Goal: Navigation & Orientation: Understand site structure

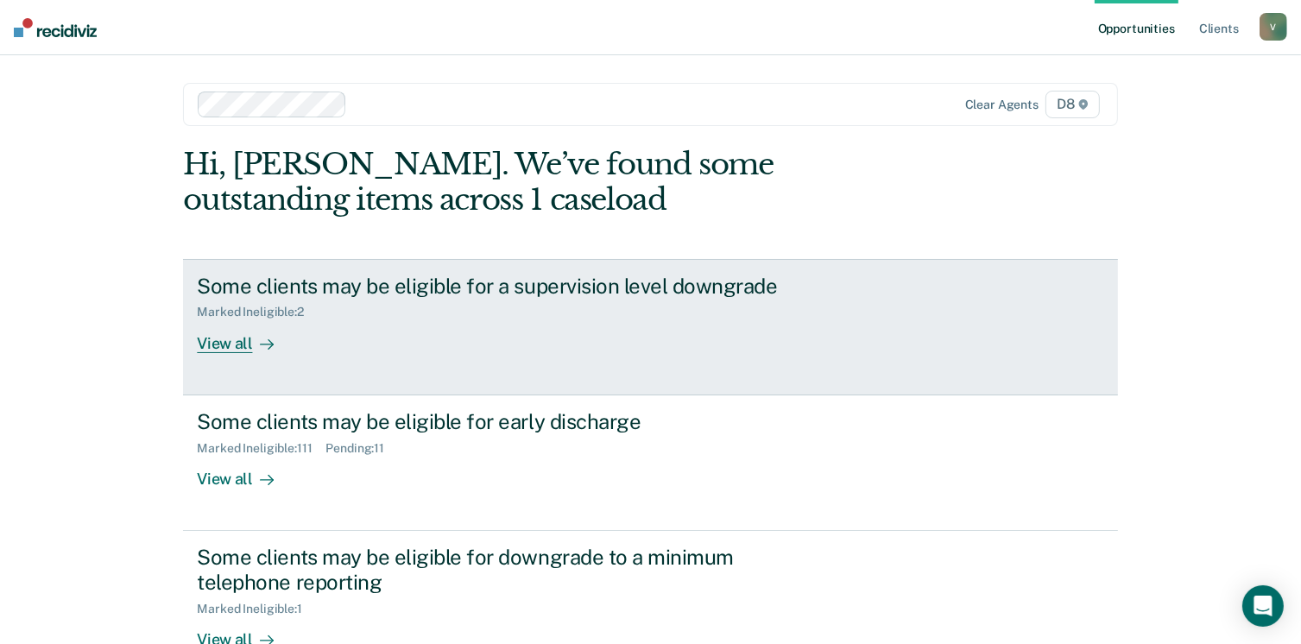
click at [229, 345] on div "View all" at bounding box center [245, 336] width 97 height 34
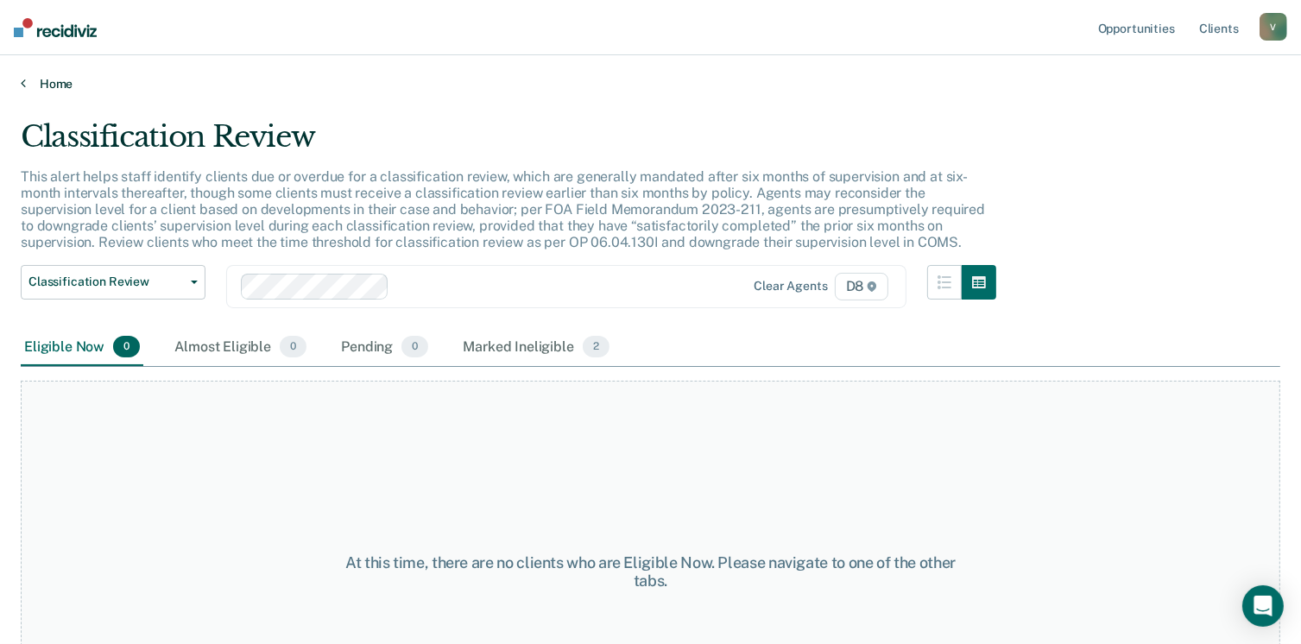
click at [39, 79] on link "Home" at bounding box center [650, 84] width 1259 height 16
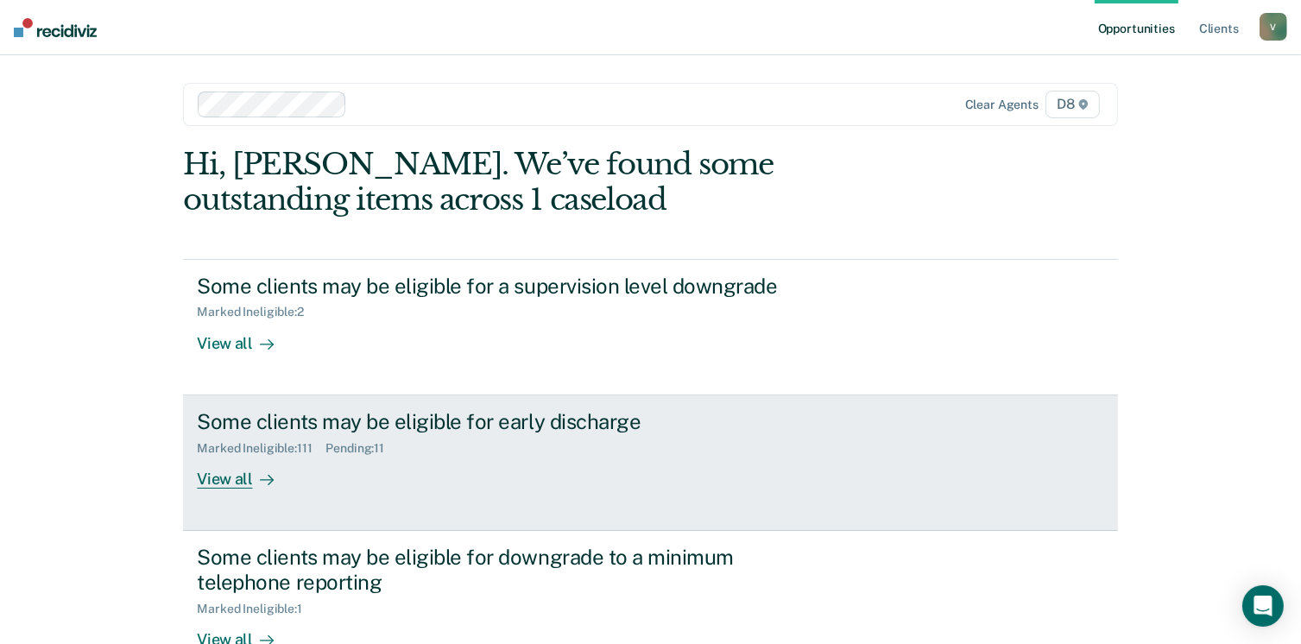
click at [224, 473] on div "View all" at bounding box center [245, 472] width 97 height 34
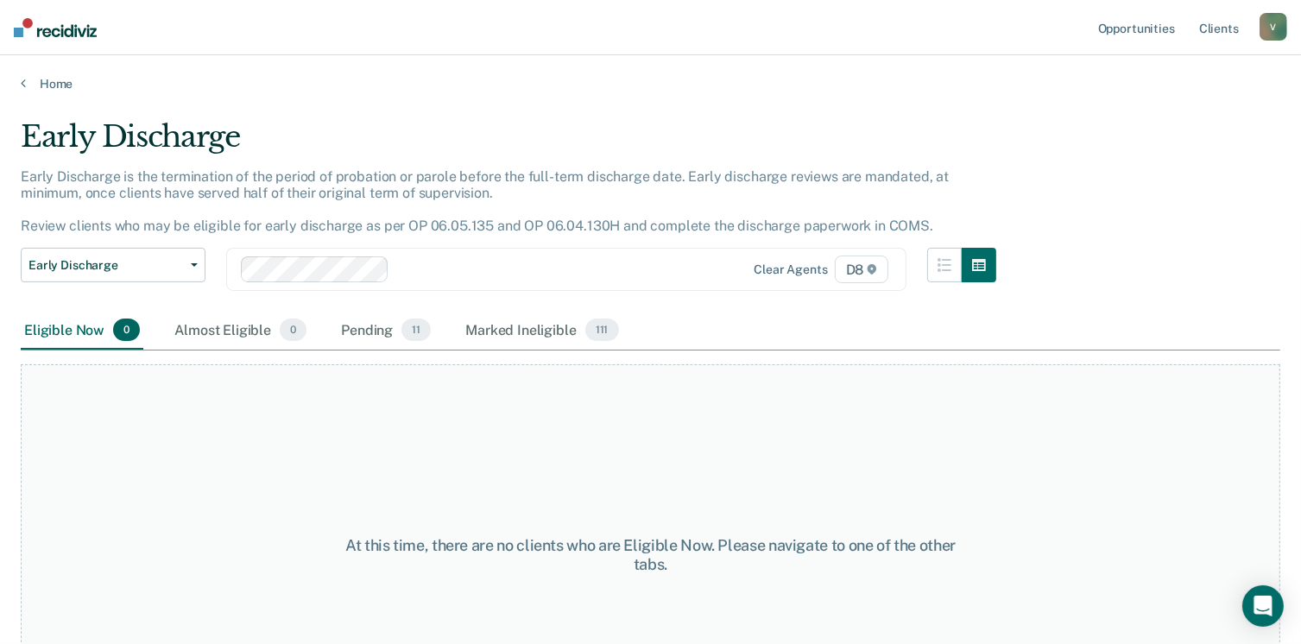
click at [48, 91] on main "Early Discharge Early Discharge is the termination of the period of probation o…" at bounding box center [650, 364] width 1301 height 547
click at [52, 86] on link "Home" at bounding box center [650, 84] width 1259 height 16
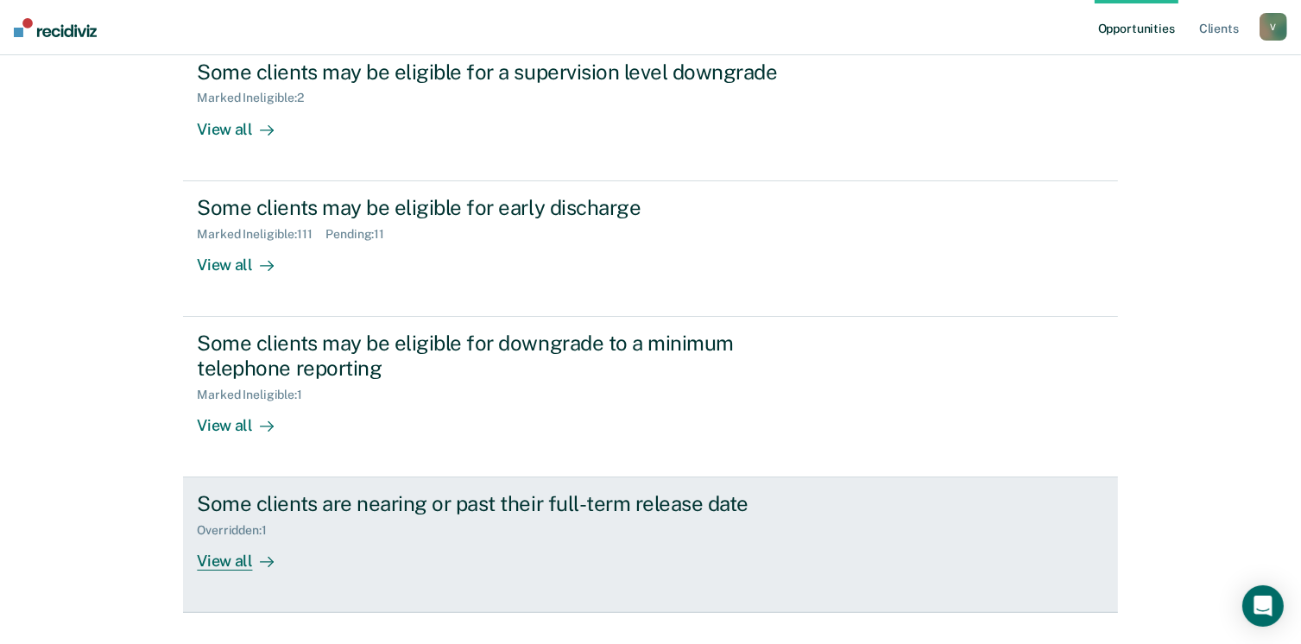
scroll to position [211, 0]
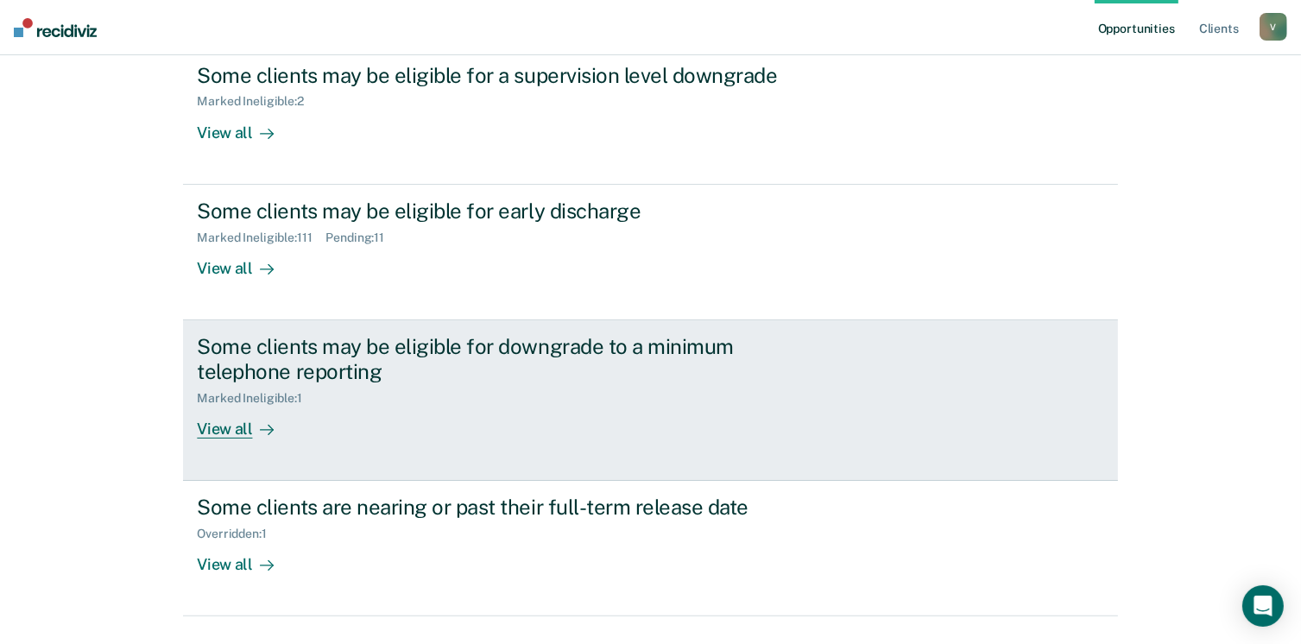
click at [221, 425] on div "View all" at bounding box center [245, 422] width 97 height 34
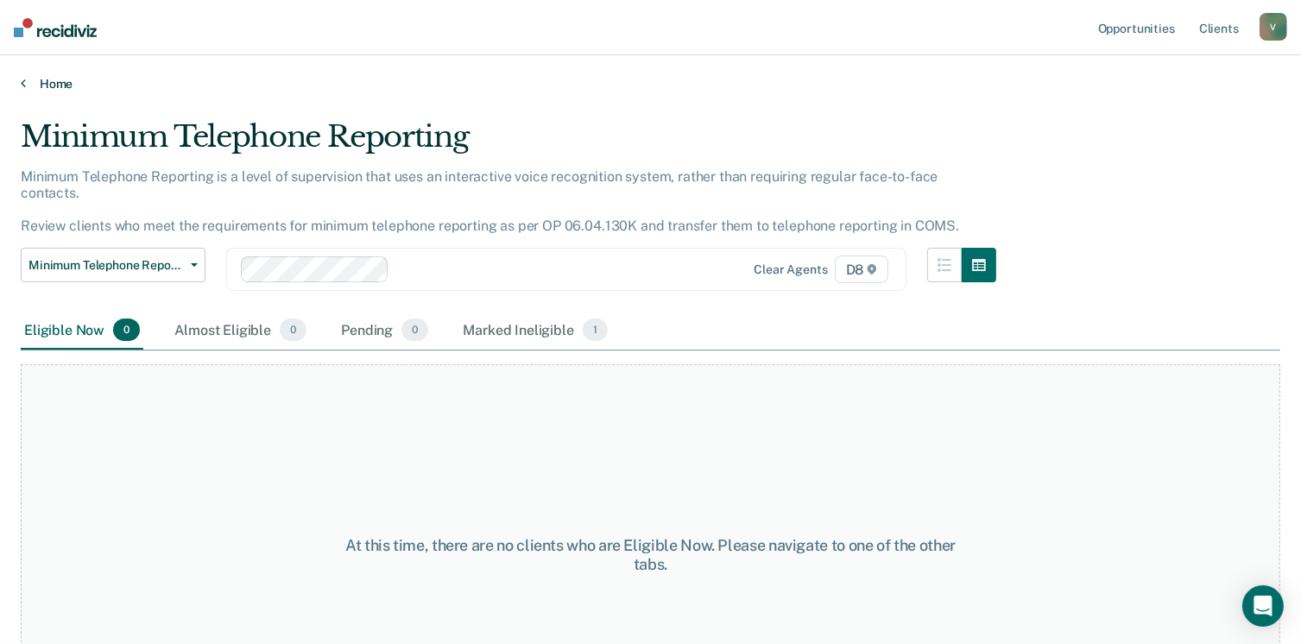
click at [54, 90] on link "Home" at bounding box center [650, 84] width 1259 height 16
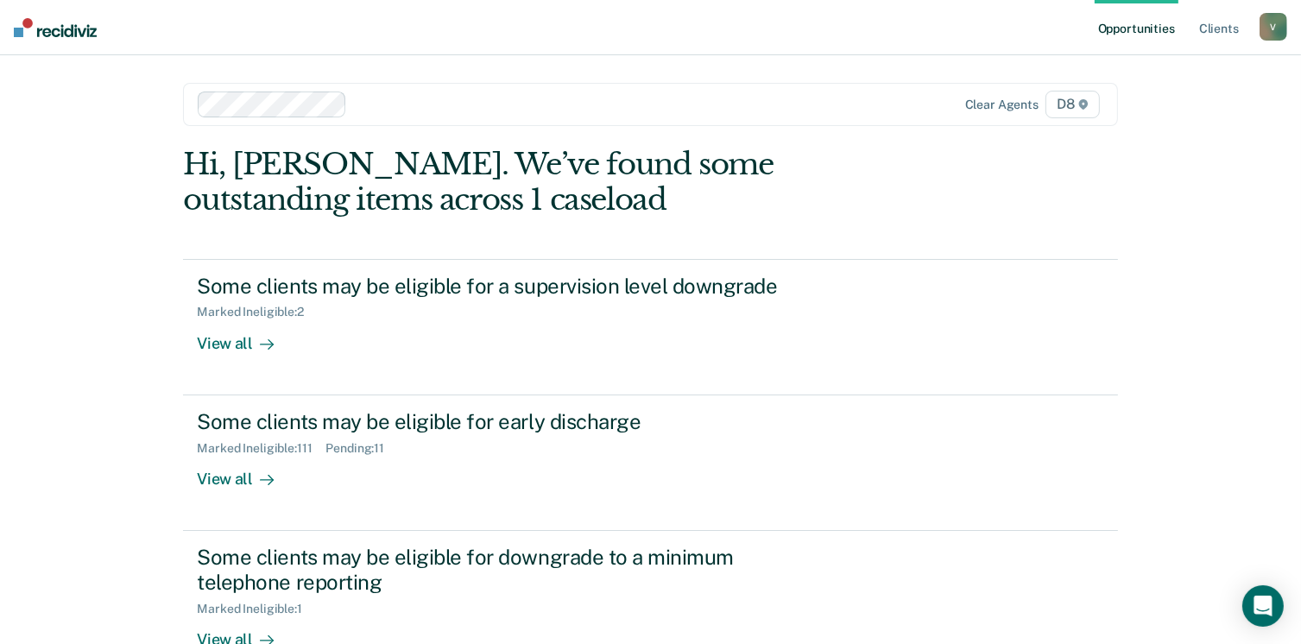
scroll to position [250, 0]
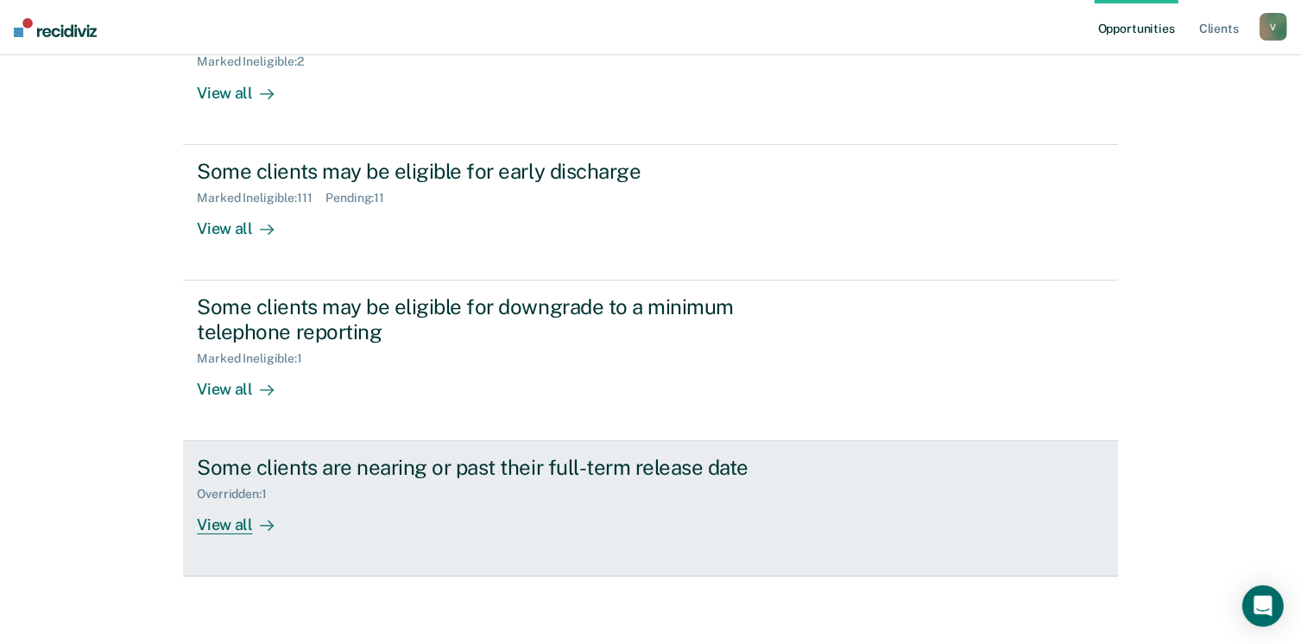
click at [223, 523] on div "View all" at bounding box center [245, 518] width 97 height 34
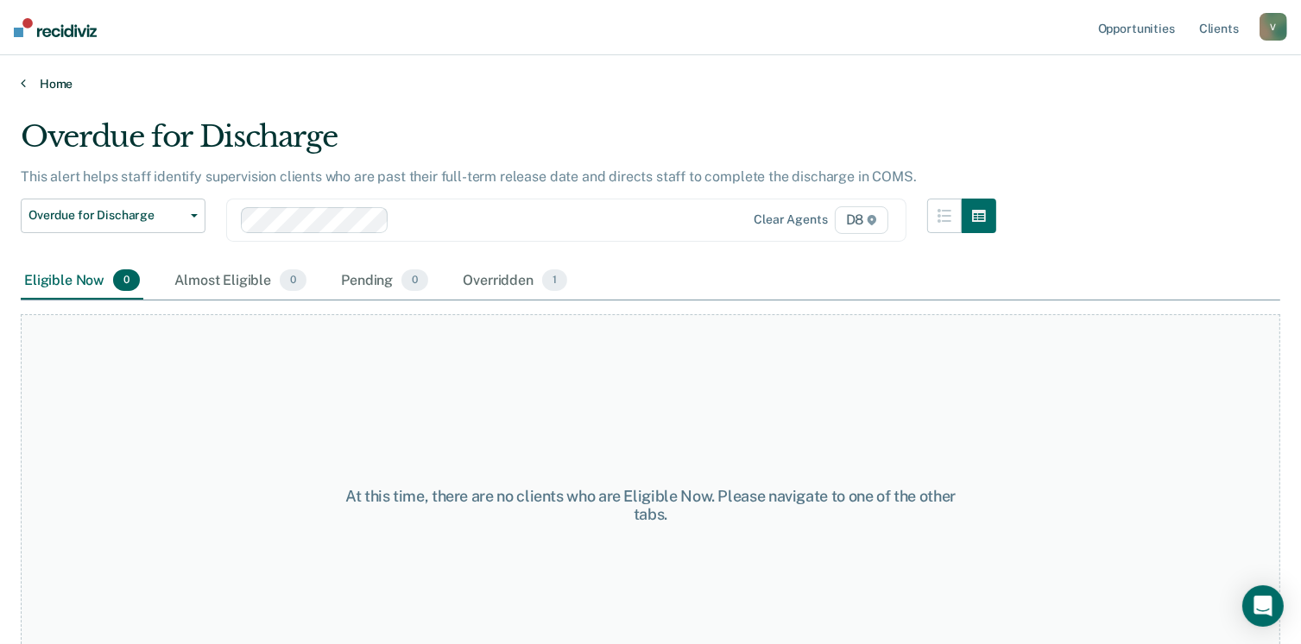
click at [48, 83] on link "Home" at bounding box center [650, 84] width 1259 height 16
